Goal: Task Accomplishment & Management: Manage account settings

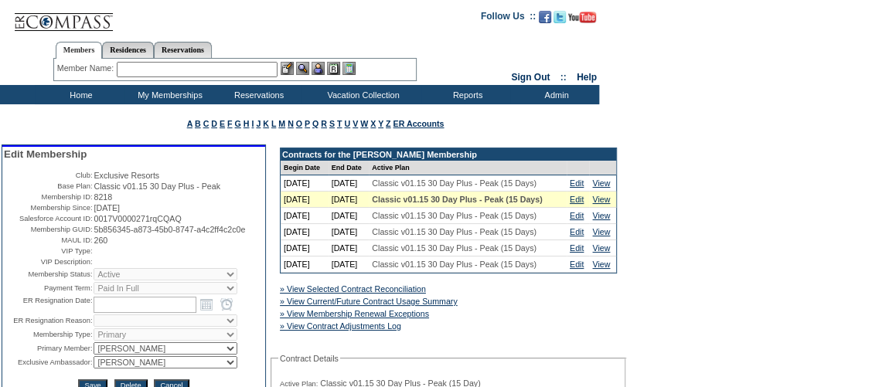
click at [161, 71] on input "text" at bounding box center [197, 69] width 161 height 15
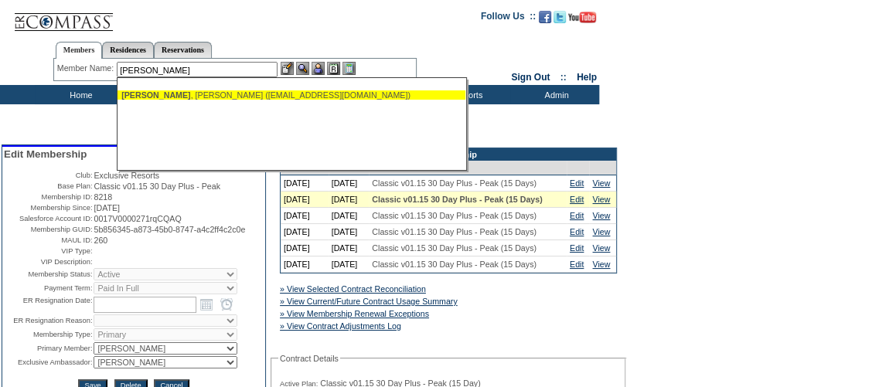
click at [221, 97] on div "Slape , George (geslape@gmail.com)" at bounding box center [291, 94] width 340 height 9
type input "Slape, George (geslape@gmail.com)"
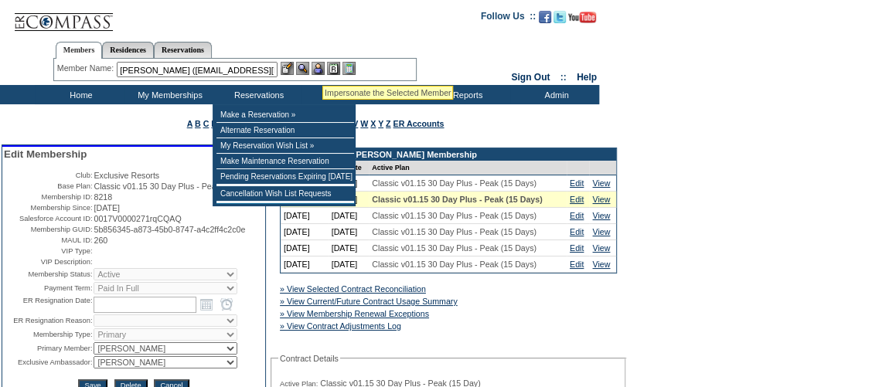
click at [322, 67] on img at bounding box center [317, 68] width 13 height 13
click at [307, 69] on img at bounding box center [302, 68] width 13 height 13
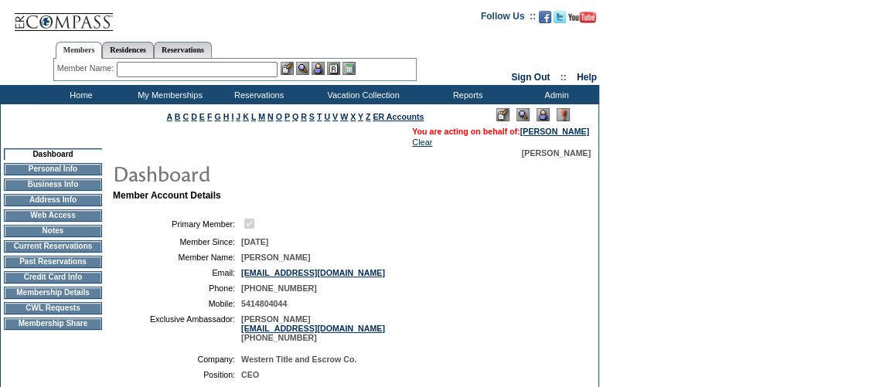
click at [52, 295] on td "Membership Details" at bounding box center [53, 293] width 98 height 12
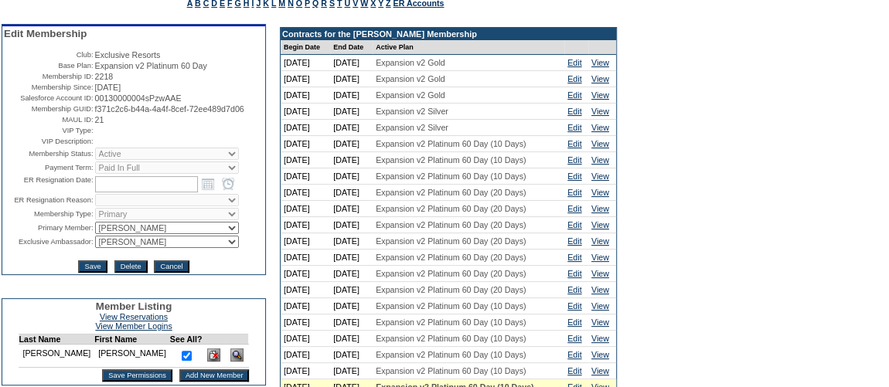
scroll to position [210, 0]
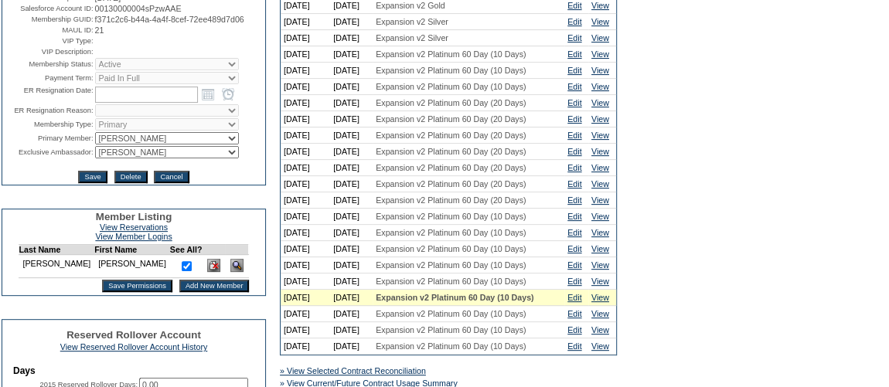
click at [129, 158] on select "IT Group Admin [PERSON_NAME] [PERSON_NAME] Team Accounting (MSM) [PERSON_NAME] …" at bounding box center [167, 152] width 144 height 12
select select "60633"
click at [95, 155] on select "IT Group Admin [PERSON_NAME] [PERSON_NAME] Team Accounting (MSM) [PERSON_NAME] …" at bounding box center [167, 152] width 144 height 12
click at [96, 183] on input "Save" at bounding box center [92, 177] width 29 height 12
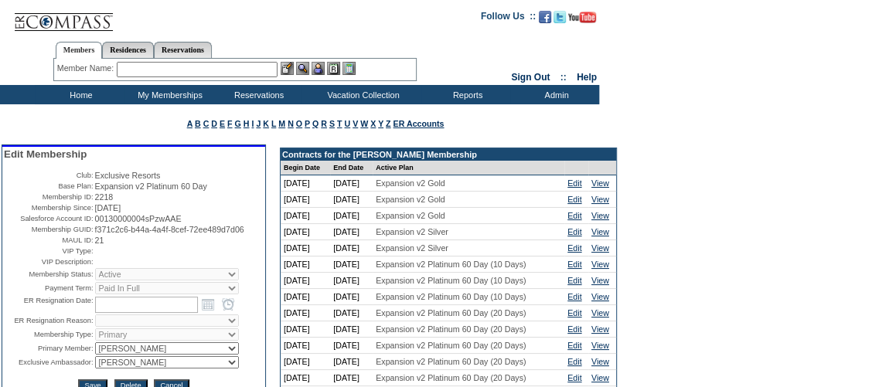
click at [141, 73] on input "text" at bounding box center [197, 69] width 161 height 15
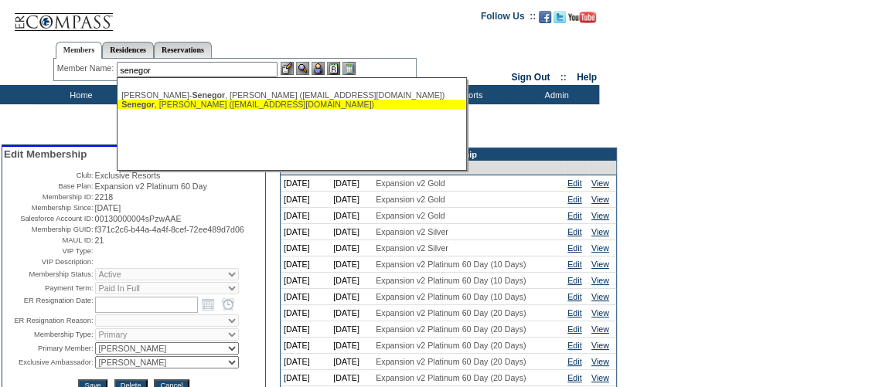
click at [209, 104] on div "Senegor , Yomtov (ysenegor@yahoo.com)" at bounding box center [291, 104] width 340 height 9
type input "Senegor, Yomtov (ysenegor@yahoo.com)"
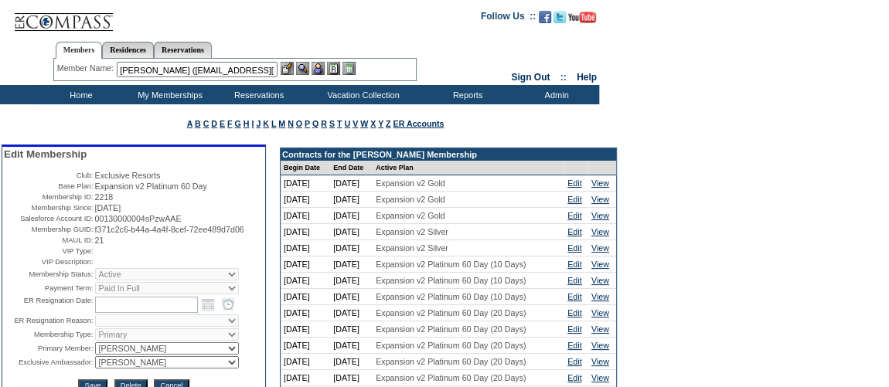
click at [319, 68] on img at bounding box center [317, 68] width 13 height 13
click at [304, 70] on img at bounding box center [302, 68] width 13 height 13
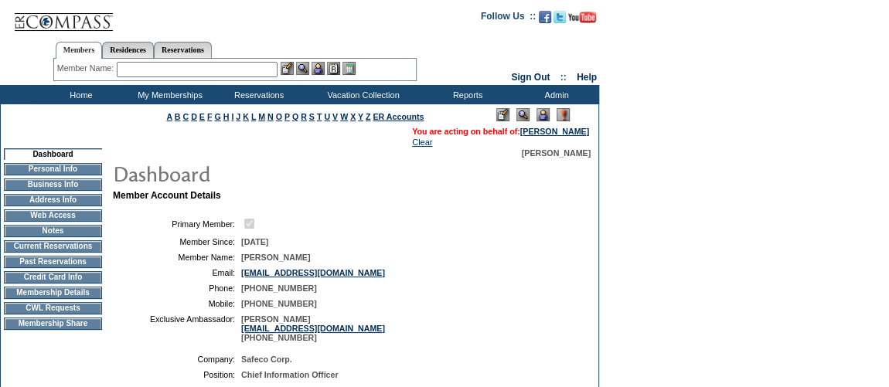
click at [40, 298] on td "Membership Details" at bounding box center [53, 293] width 98 height 12
